Goal: Contribute content: Contribute content

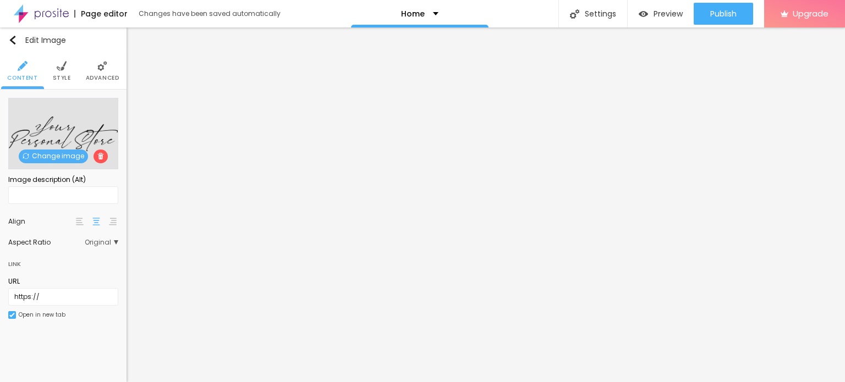
click at [49, 155] on span "Change image" at bounding box center [53, 157] width 69 height 14
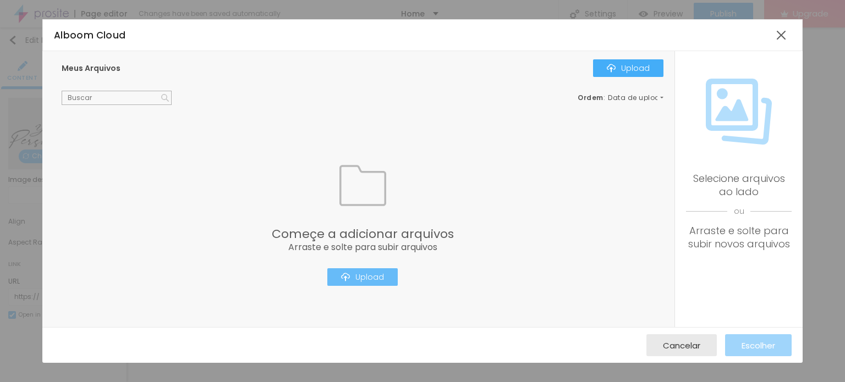
click at [378, 286] on button "Upload" at bounding box center [362, 277] width 70 height 18
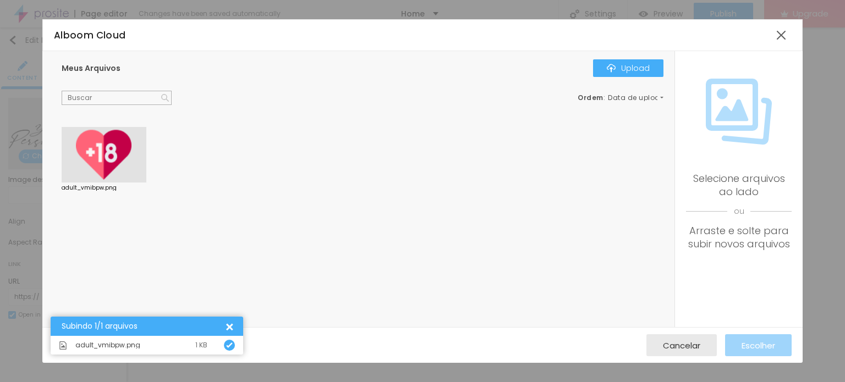
click at [84, 153] on div at bounding box center [104, 155] width 85 height 56
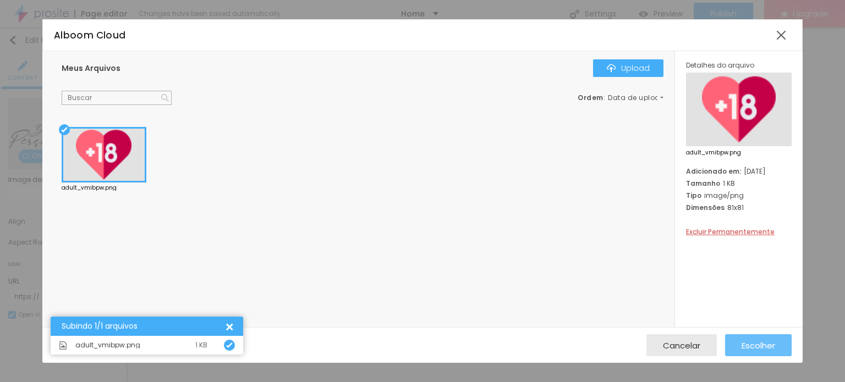
click at [758, 347] on span "Escolher" at bounding box center [759, 345] width 34 height 9
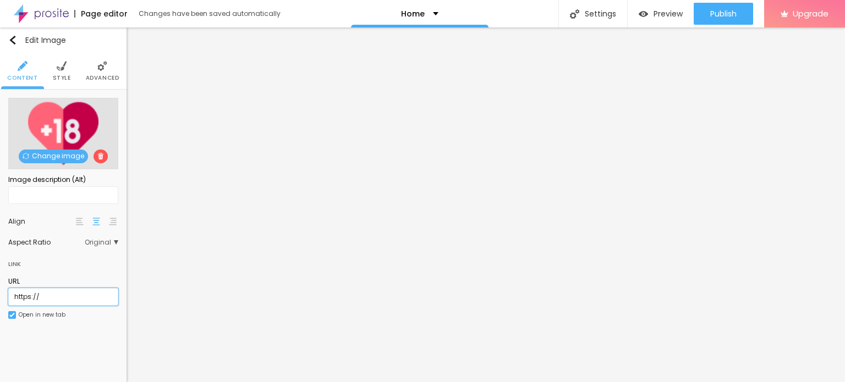
click at [62, 293] on input "https://" at bounding box center [63, 297] width 110 height 18
paste input "[DOMAIN_NAME][URL]"
type input "[URL][DOMAIN_NAME]"
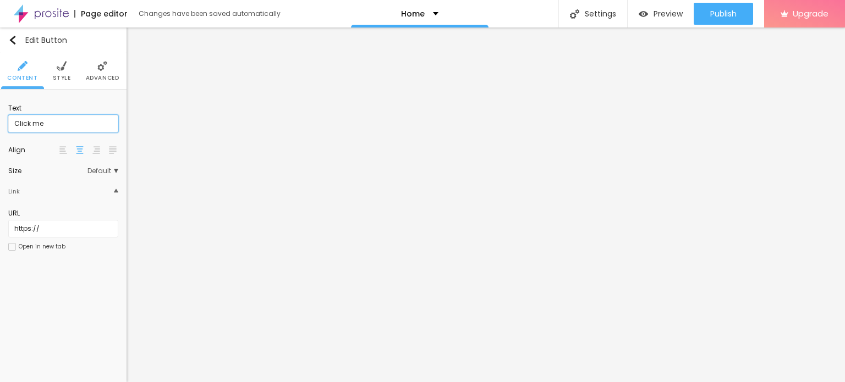
click at [61, 127] on input "Click me" at bounding box center [63, 124] width 110 height 18
paste input "WhatsApp: ✆ [PHONE_NUMBER]"
type input "WhatsApp: ✆ [PHONE_NUMBER]"
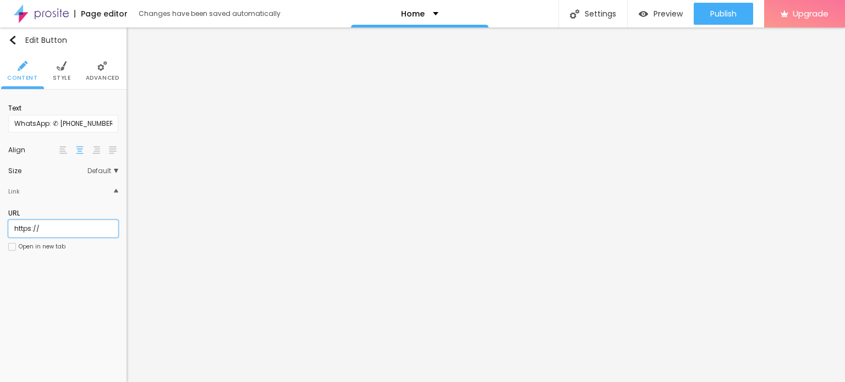
click at [58, 227] on input "https://" at bounding box center [63, 229] width 110 height 18
paste input "[DOMAIN_NAME][URL]"
type input "[URL][DOMAIN_NAME]"
click at [41, 244] on div "Open in new tab" at bounding box center [42, 247] width 47 height 6
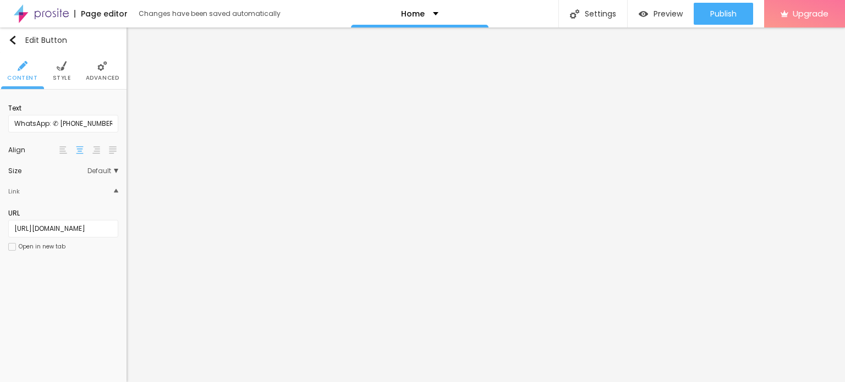
scroll to position [0, 0]
click at [78, 151] on img at bounding box center [80, 150] width 8 height 8
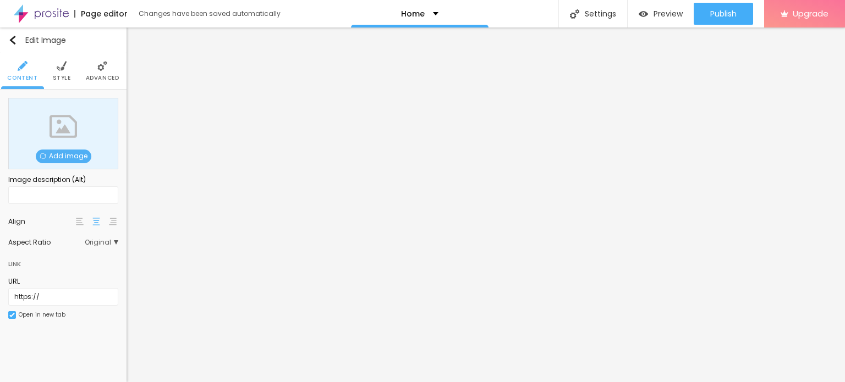
click at [65, 162] on span "Add image" at bounding box center [64, 157] width 56 height 14
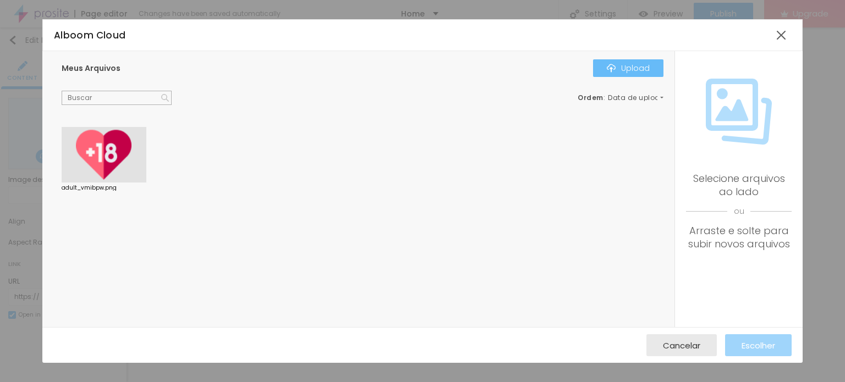
click at [641, 71] on div "Upload" at bounding box center [628, 68] width 43 height 9
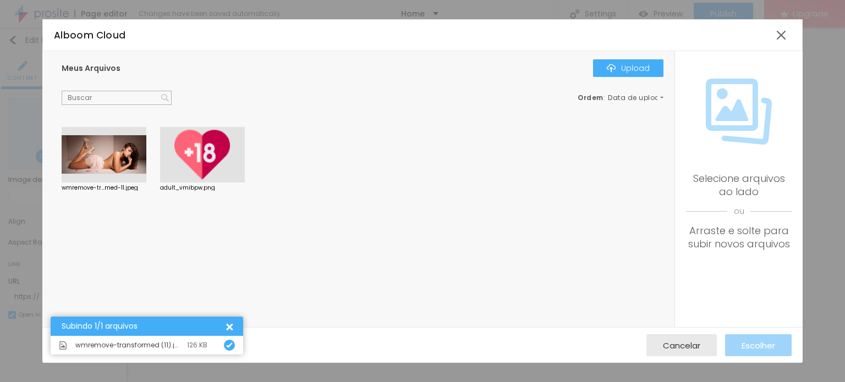
click at [97, 147] on div at bounding box center [104, 155] width 85 height 56
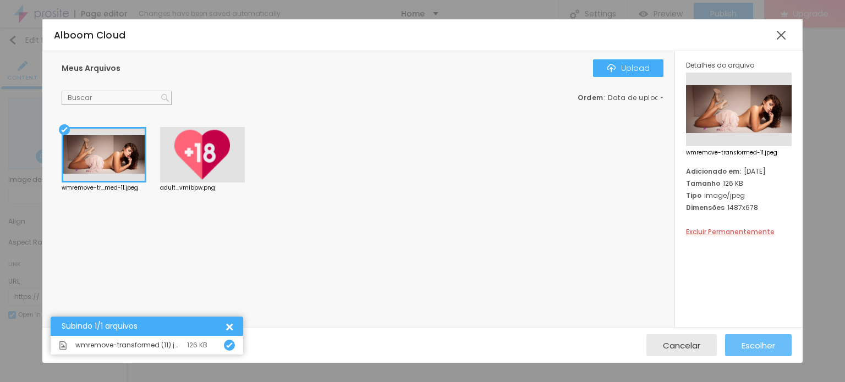
click at [767, 345] on span "Escolher" at bounding box center [759, 345] width 34 height 9
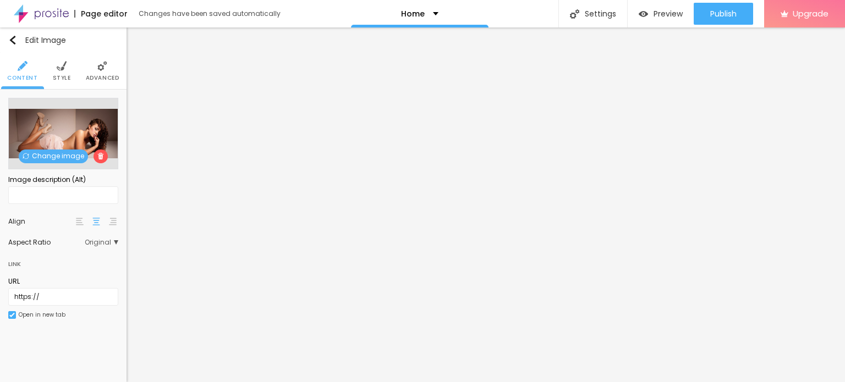
click at [32, 155] on span "Change image" at bounding box center [53, 157] width 69 height 14
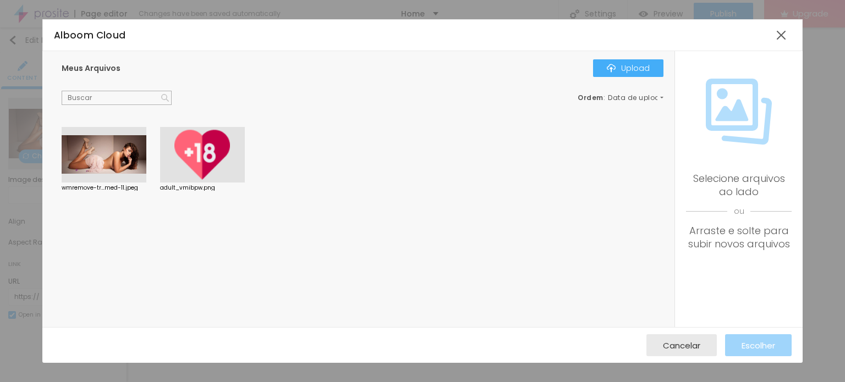
click at [123, 142] on div at bounding box center [104, 155] width 85 height 56
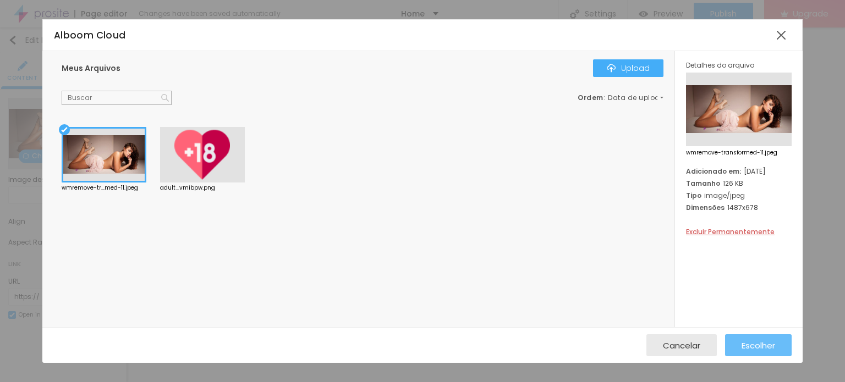
click at [747, 350] on span "Escolher" at bounding box center [759, 345] width 34 height 9
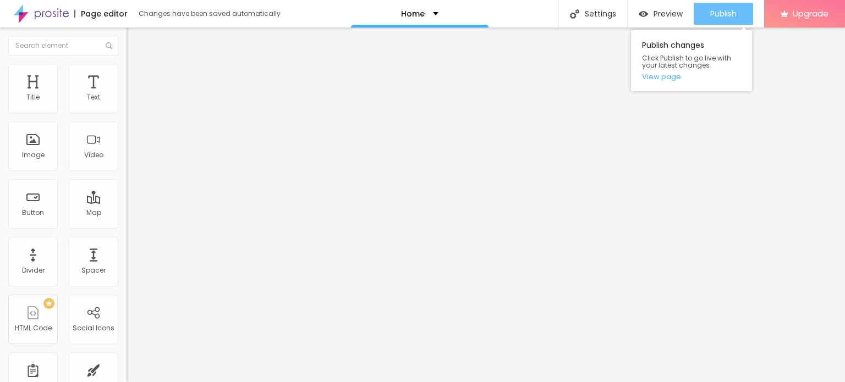
click at [731, 12] on span "Publish" at bounding box center [723, 13] width 26 height 9
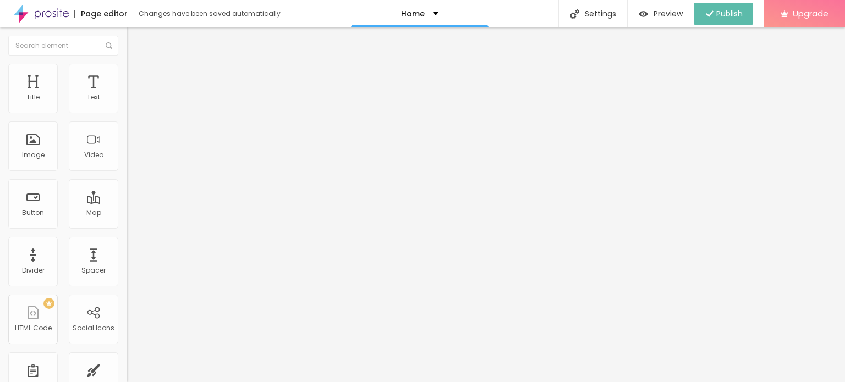
click at [42, 16] on img at bounding box center [41, 14] width 55 height 28
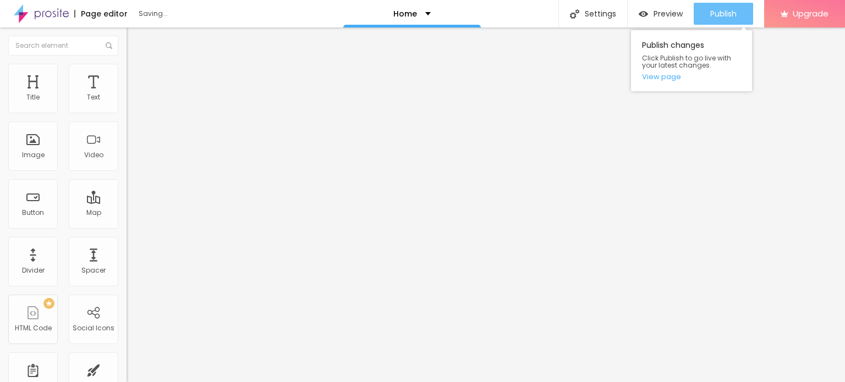
click at [715, 17] on span "Publish" at bounding box center [723, 13] width 26 height 9
click at [724, 7] on div "Publish" at bounding box center [723, 14] width 26 height 22
